Goal: Information Seeking & Learning: Understand process/instructions

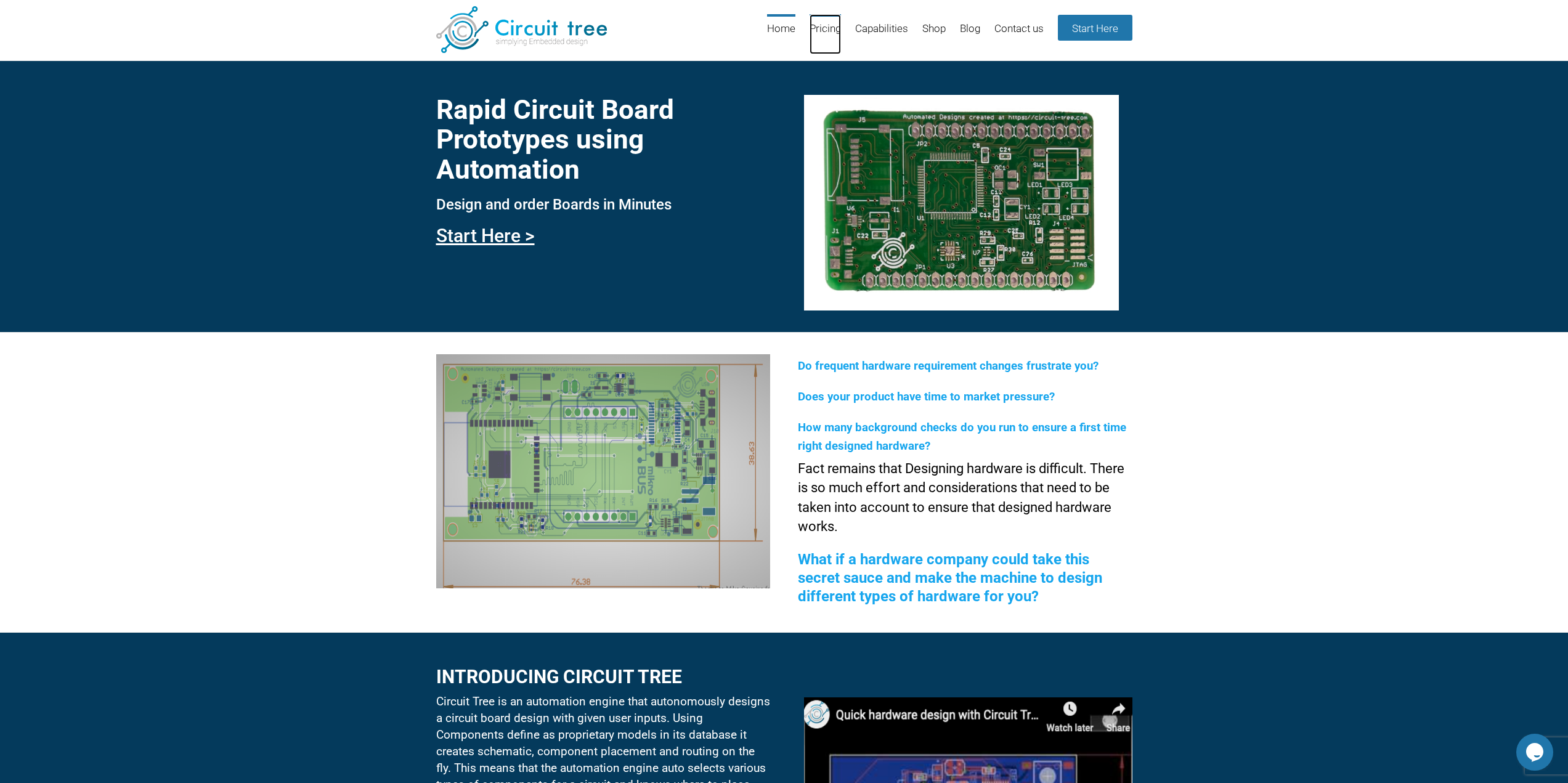
click at [827, 34] on link "Pricing" at bounding box center [825, 34] width 31 height 40
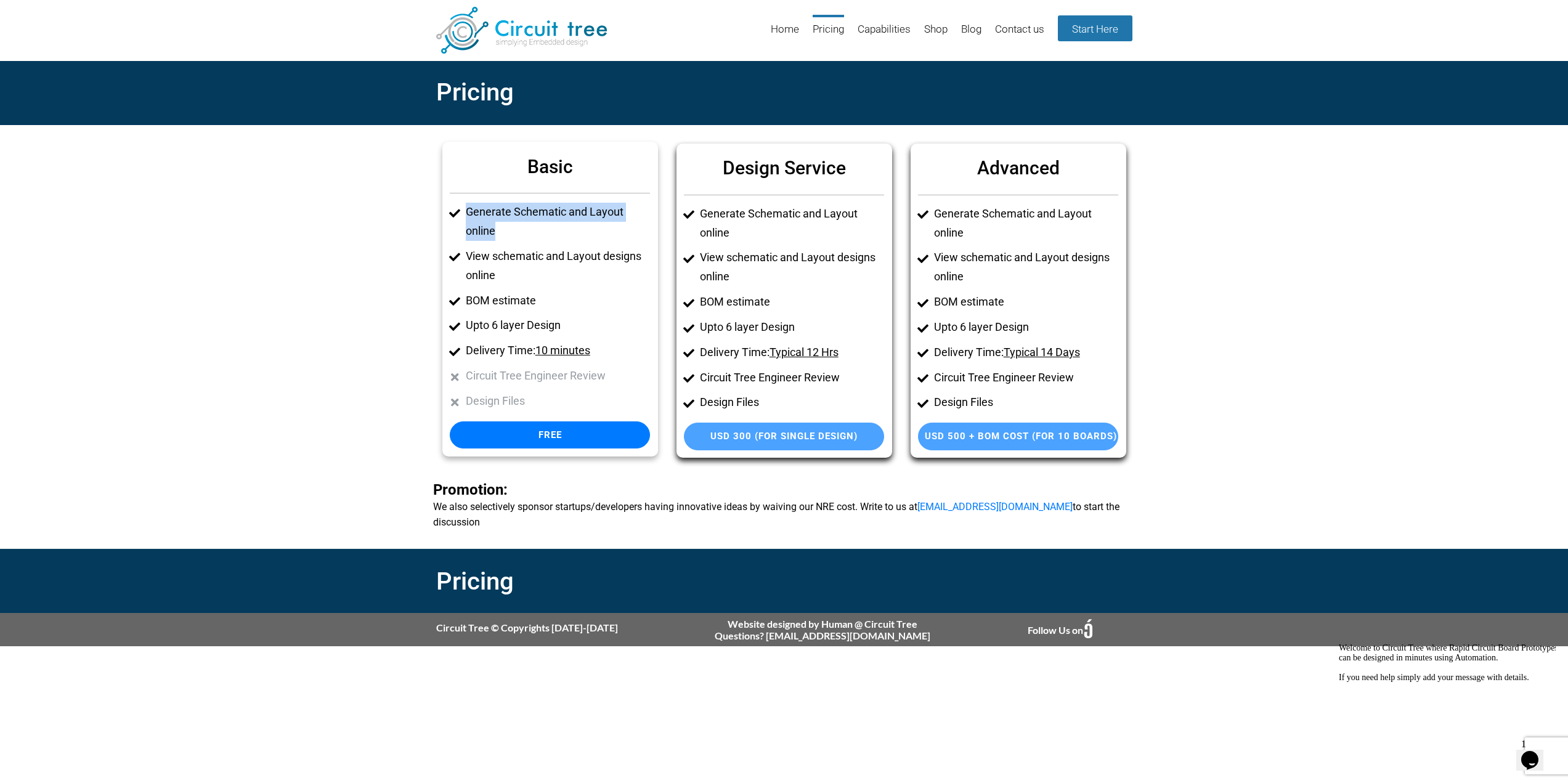
drag, startPoint x: 466, startPoint y: 213, endPoint x: 615, endPoint y: 227, distance: 149.7
click at [615, 227] on li "Generate Schematic and Layout online" at bounding box center [558, 222] width 184 height 38
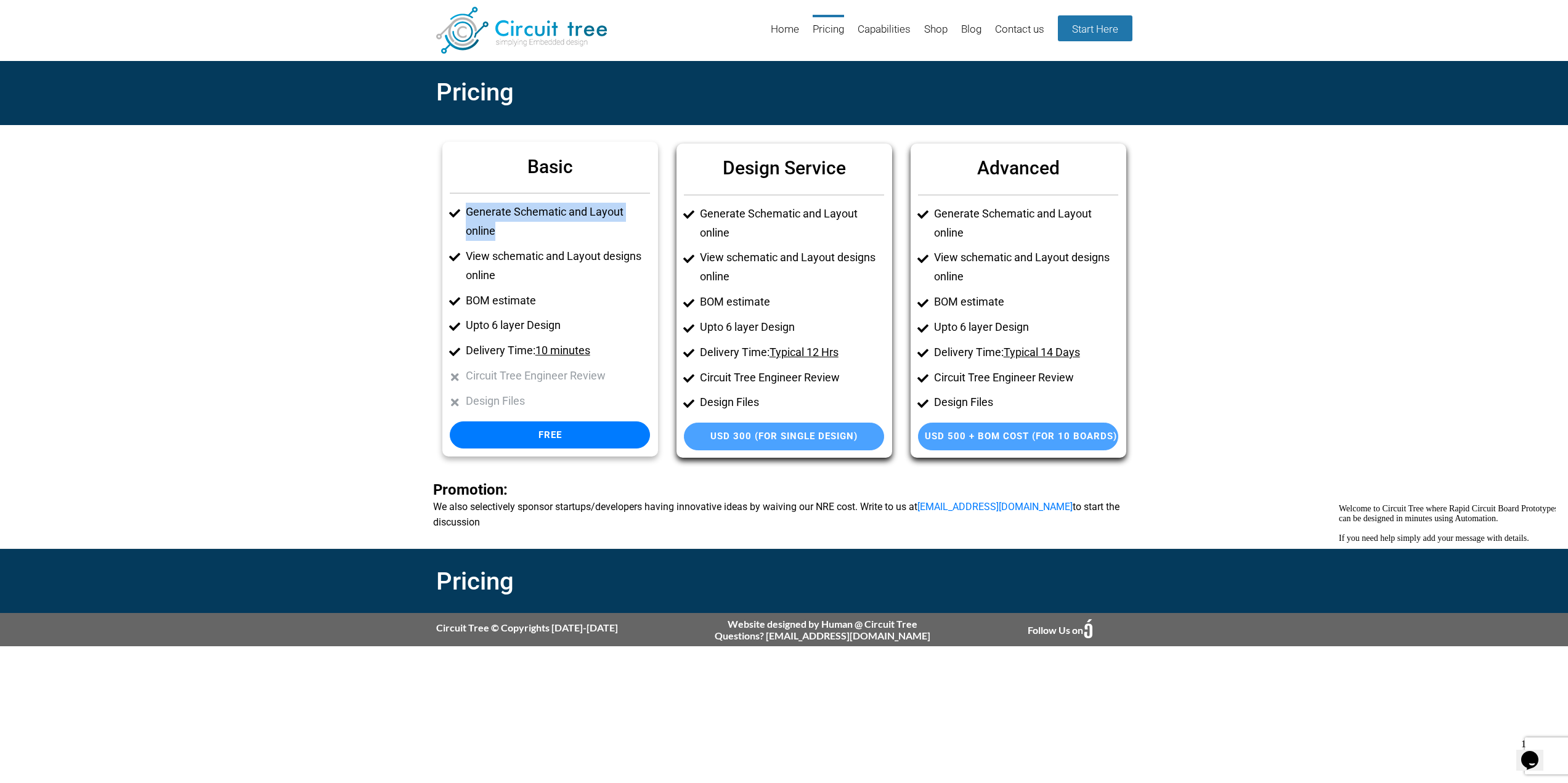
click at [616, 228] on li "Generate Schematic and Layout online" at bounding box center [558, 222] width 184 height 38
